Goal: Task Accomplishment & Management: Use online tool/utility

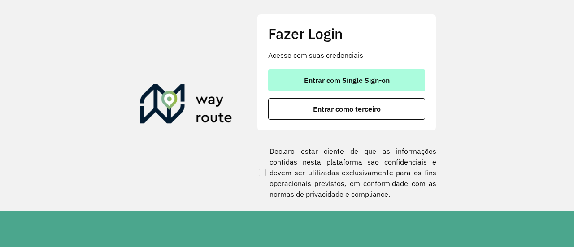
click at [358, 86] on button "Entrar com Single Sign-on" at bounding box center [346, 81] width 157 height 22
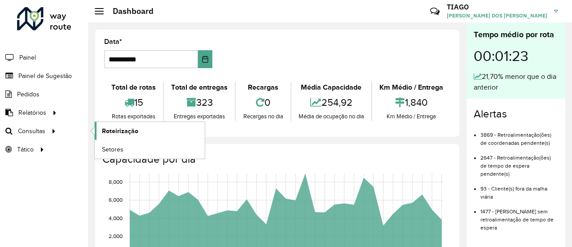
click at [140, 131] on link "Roteirização" at bounding box center [150, 131] width 110 height 18
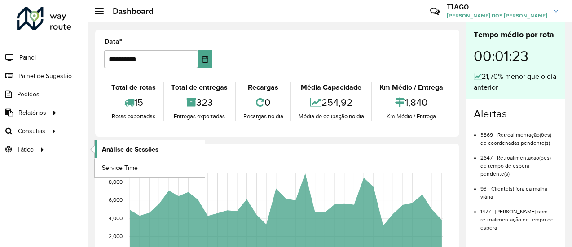
click at [130, 142] on link "Análise de Sessões" at bounding box center [150, 149] width 110 height 18
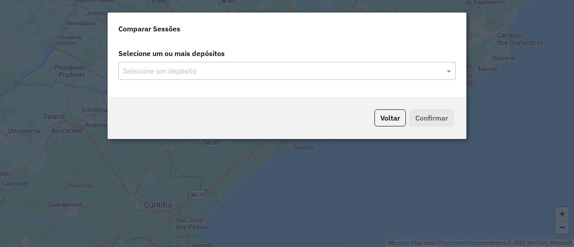
drag, startPoint x: 276, startPoint y: 65, endPoint x: 276, endPoint y: 82, distance: 17.1
click at [279, 77] on div "Selecione um depósito" at bounding box center [286, 71] width 337 height 18
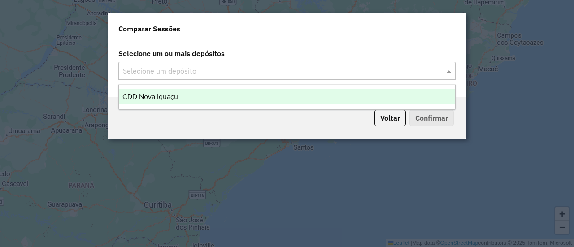
click at [275, 71] on input "text" at bounding box center [283, 71] width 324 height 11
click at [238, 93] on div "CDD Nova Iguaçu" at bounding box center [287, 96] width 337 height 15
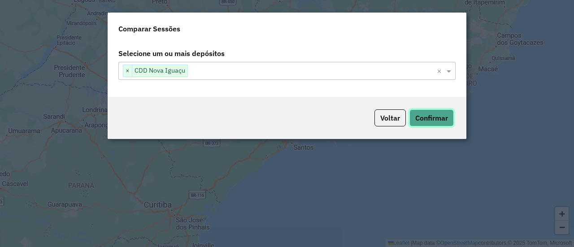
click at [418, 119] on button "Confirmar" at bounding box center [432, 117] width 44 height 17
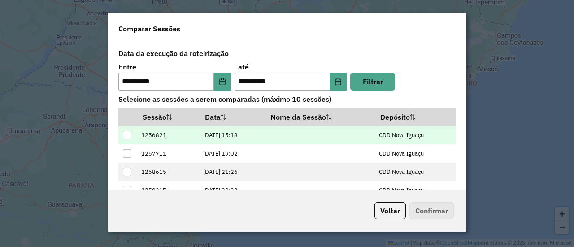
click at [122, 133] on td at bounding box center [127, 136] width 18 height 18
click at [128, 132] on div at bounding box center [127, 135] width 9 height 9
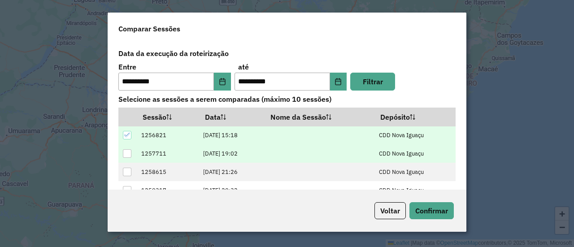
click at [129, 152] on div at bounding box center [127, 153] width 9 height 9
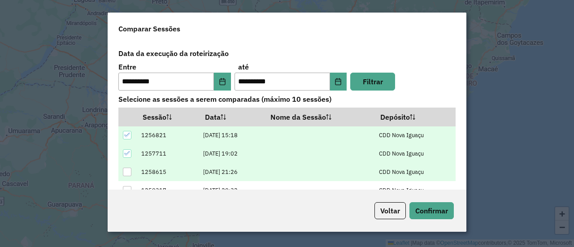
click at [129, 171] on div at bounding box center [127, 172] width 9 height 9
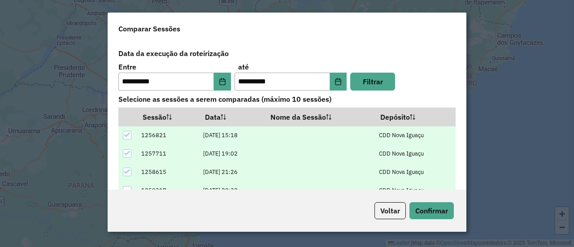
click at [128, 189] on div at bounding box center [127, 190] width 9 height 9
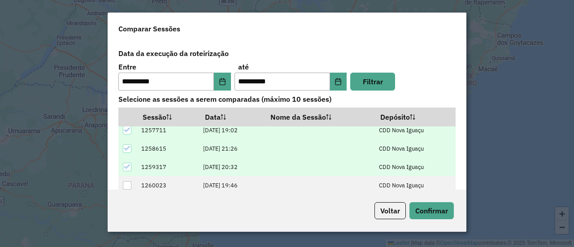
scroll to position [34, 0]
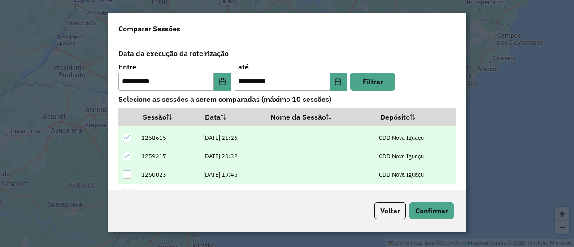
click at [127, 174] on div at bounding box center [127, 175] width 9 height 9
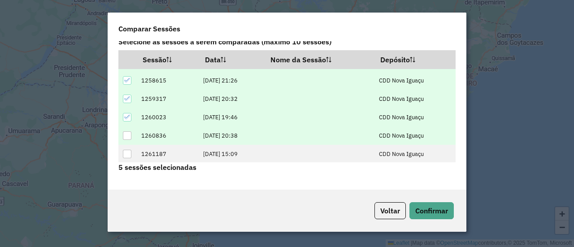
click at [128, 131] on div at bounding box center [127, 135] width 9 height 9
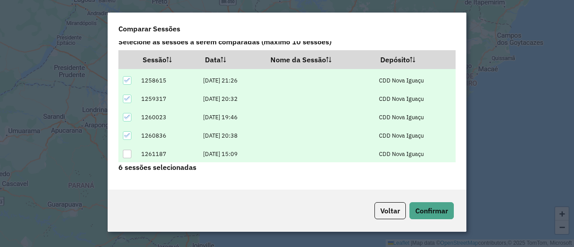
click at [126, 153] on div at bounding box center [127, 154] width 9 height 9
click at [422, 208] on button "Confirmar" at bounding box center [432, 210] width 44 height 17
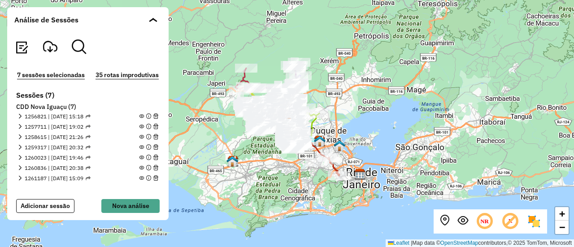
click at [50, 49] on em at bounding box center [50, 46] width 14 height 14
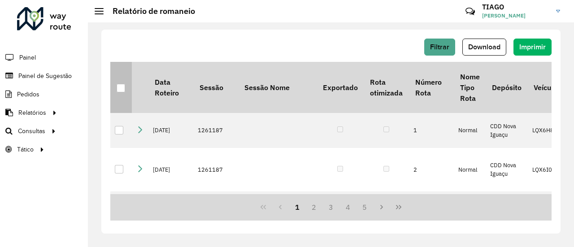
click at [123, 90] on div at bounding box center [121, 88] width 9 height 9
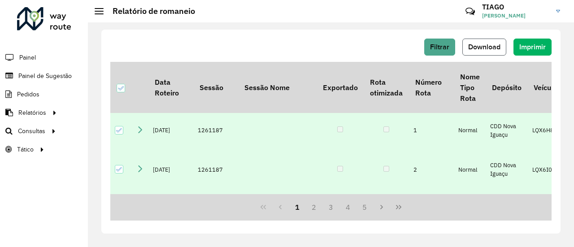
click at [493, 44] on span "Download" at bounding box center [484, 47] width 32 height 8
click at [328, 41] on div "Filtrar Download Imprimir" at bounding box center [331, 47] width 442 height 17
click at [481, 50] on span "Download" at bounding box center [484, 47] width 32 height 8
